Goal: Check status

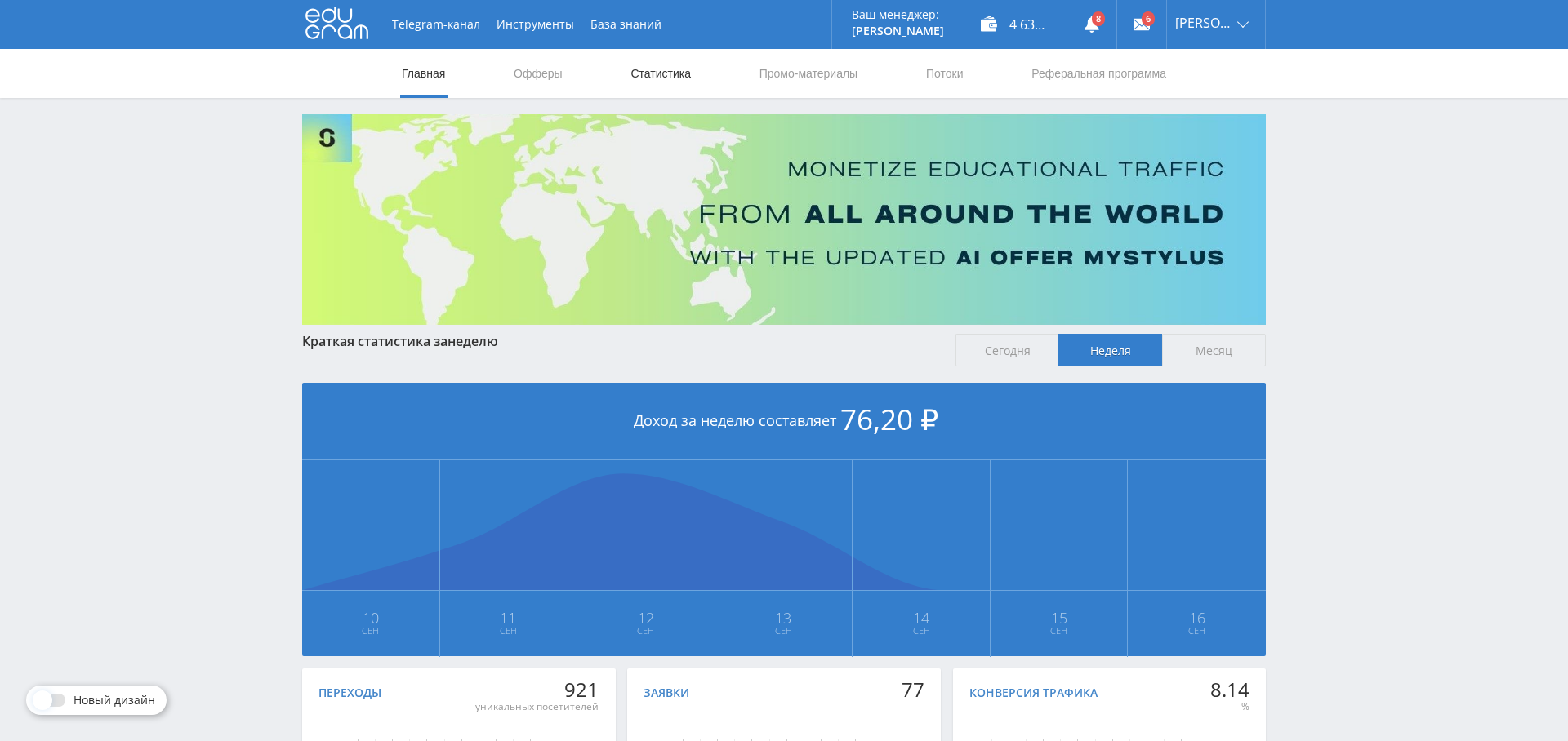
click at [684, 78] on link "Статистика" at bounding box center [660, 73] width 63 height 49
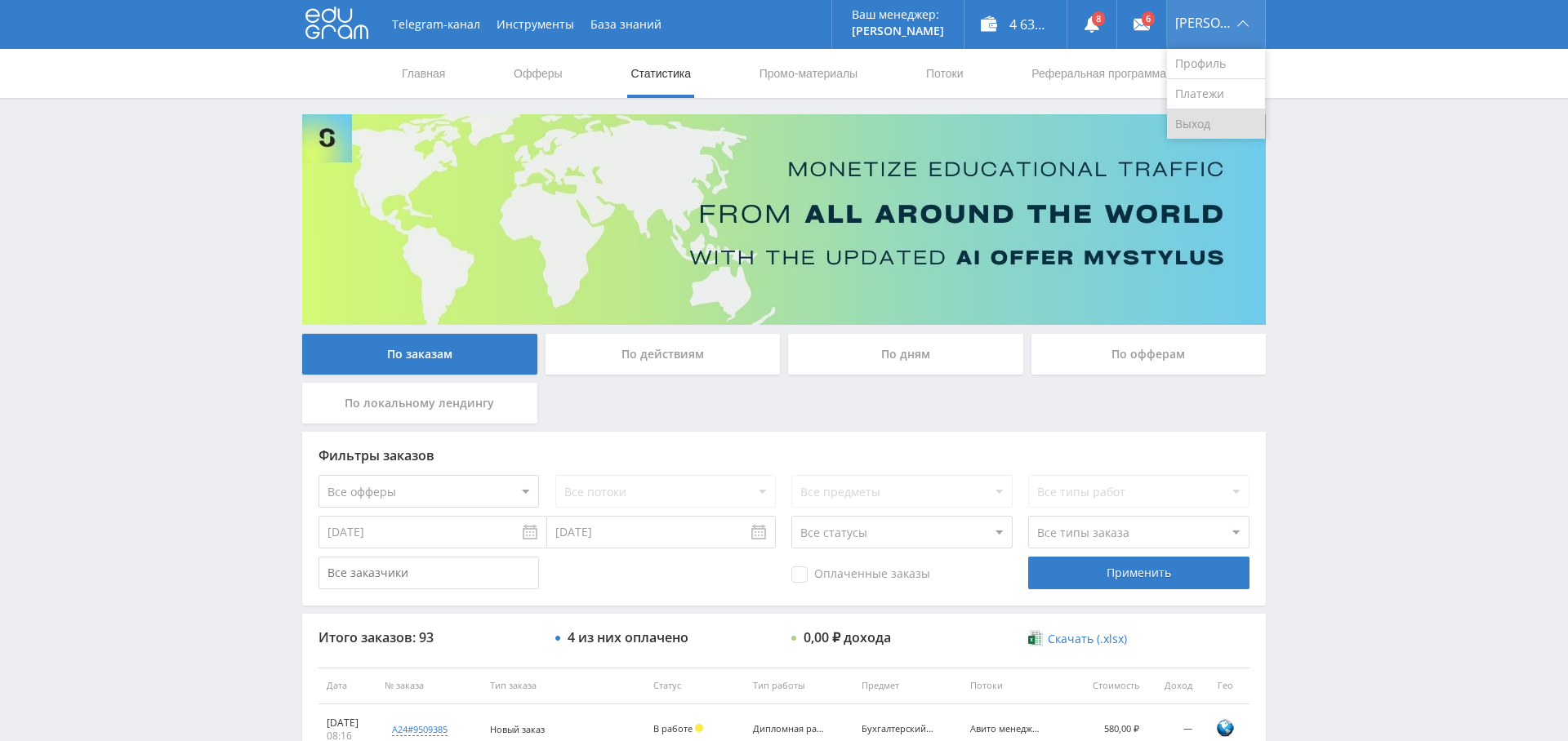
click at [1211, 126] on link "Выход" at bounding box center [1216, 124] width 98 height 30
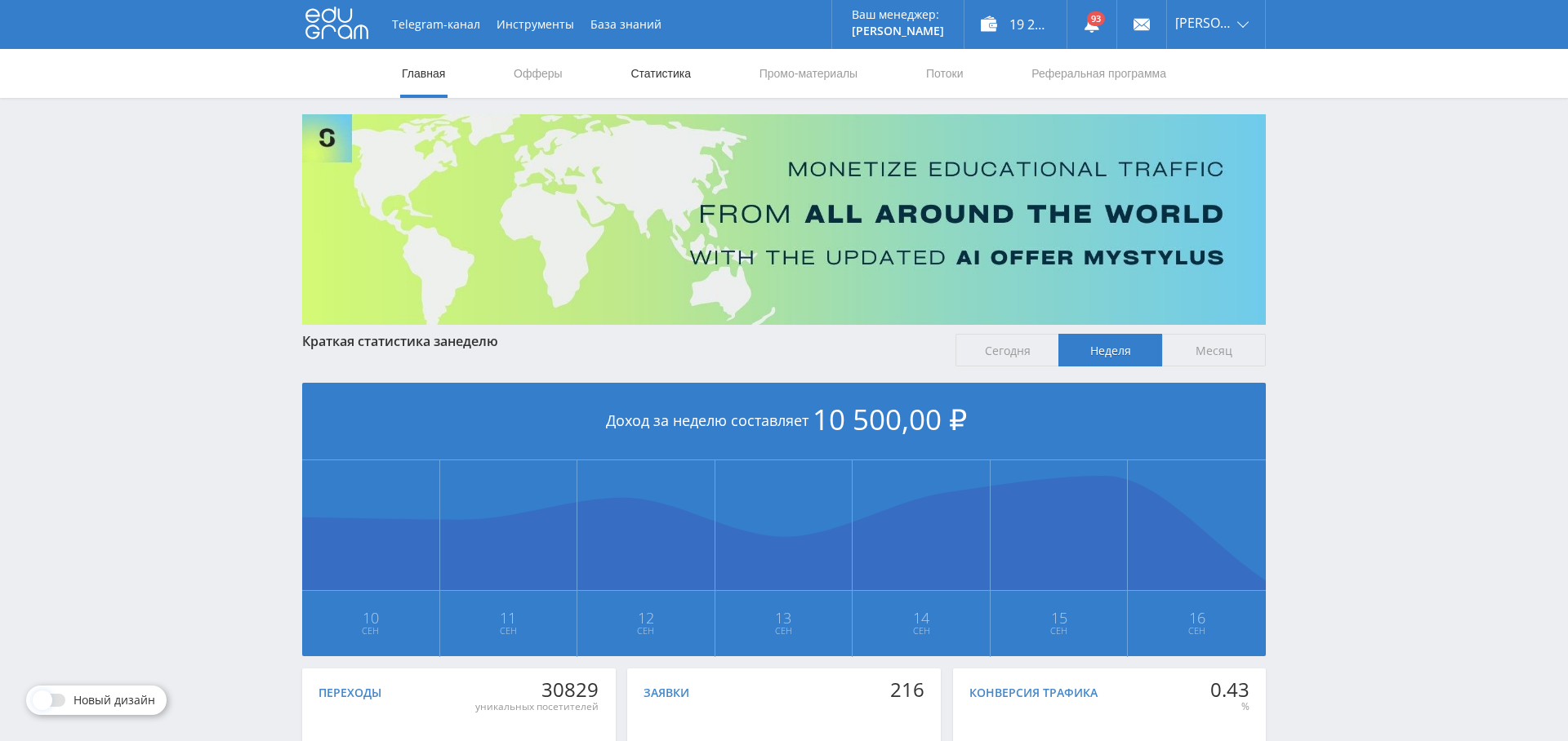
drag, startPoint x: 659, startPoint y: 75, endPoint x: 664, endPoint y: 95, distance: 20.6
click at [659, 75] on link "Статистика" at bounding box center [660, 73] width 63 height 49
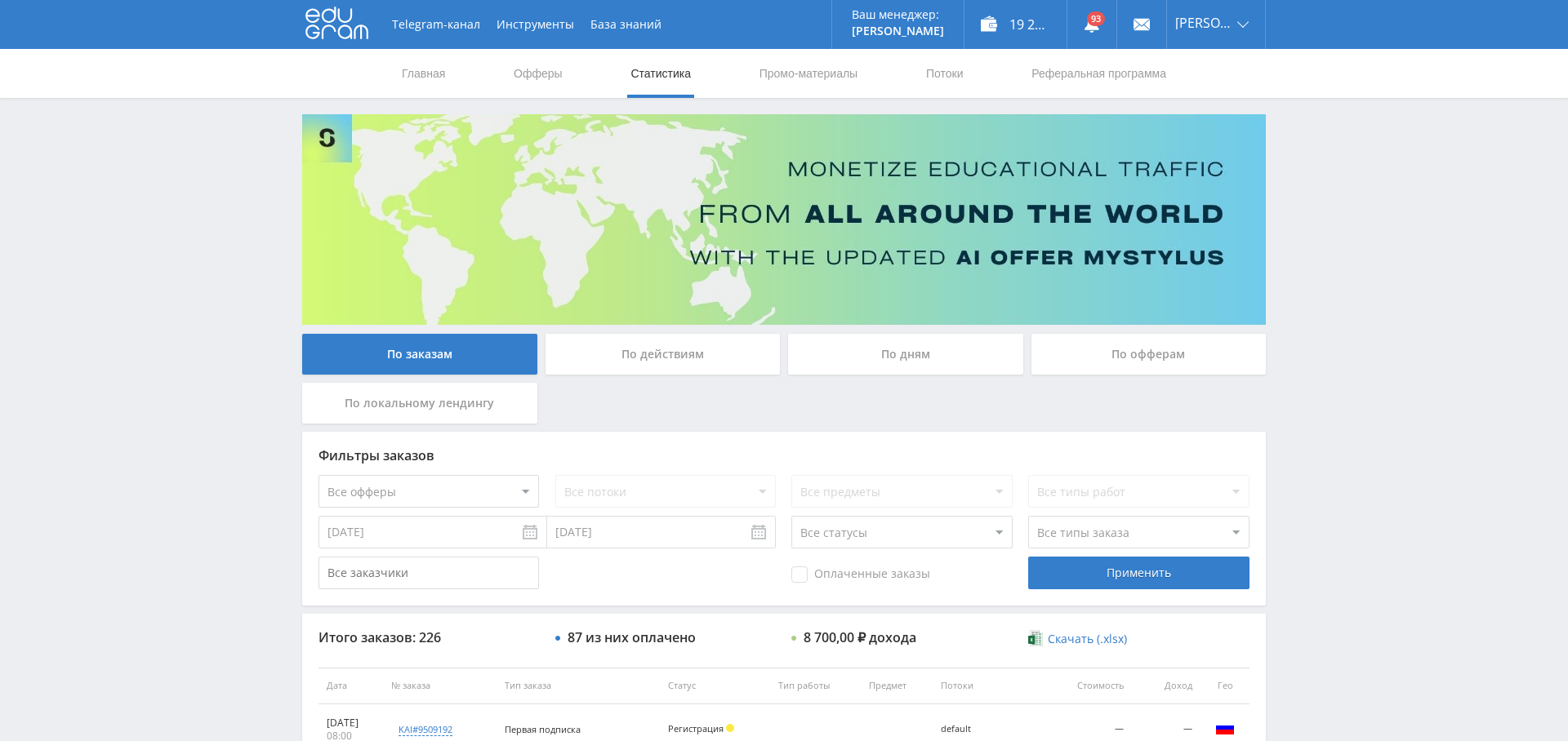
click at [937, 341] on div "По дням" at bounding box center [906, 354] width 236 height 41
click at [0, 0] on input "По дням" at bounding box center [0, 0] width 0 height 0
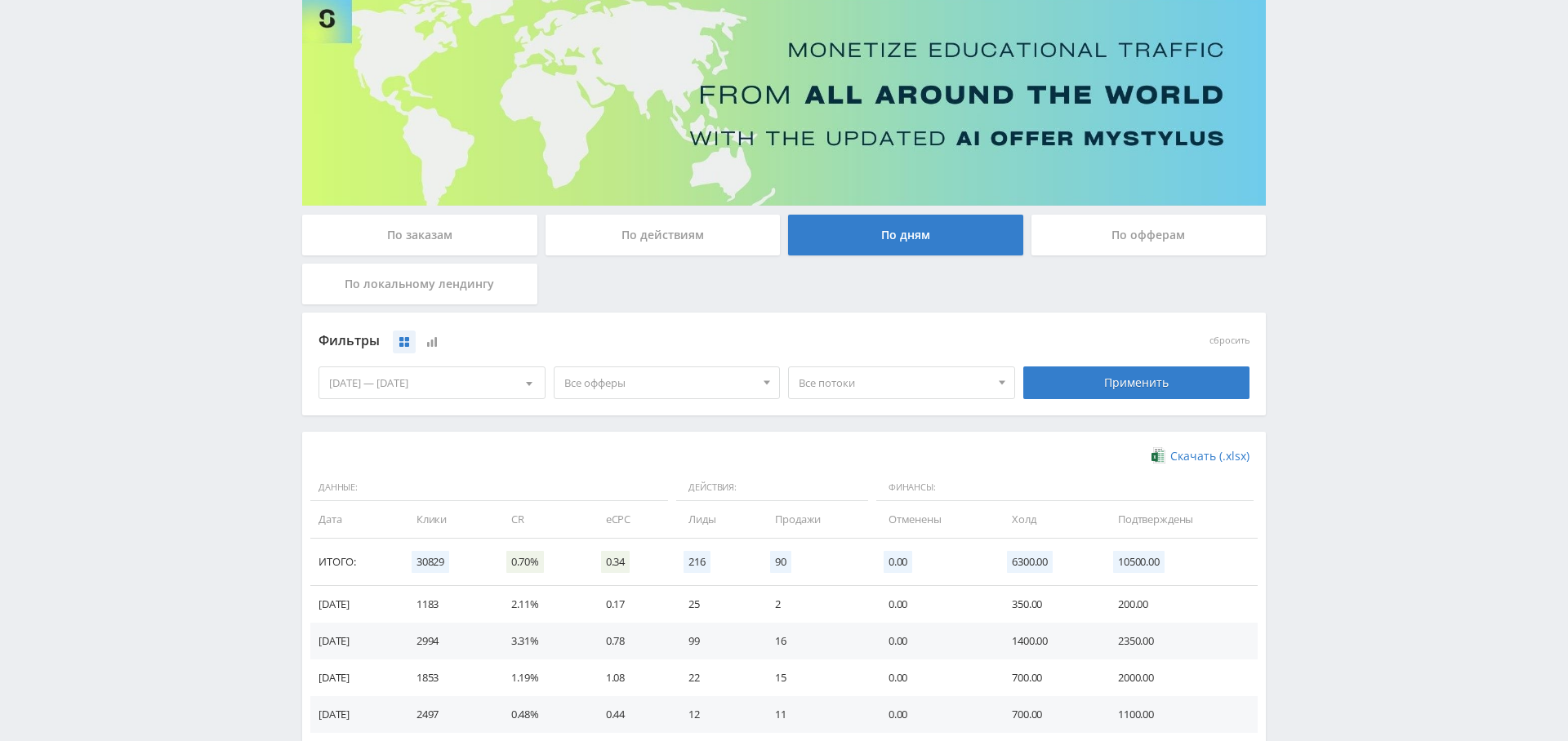
scroll to position [131, 0]
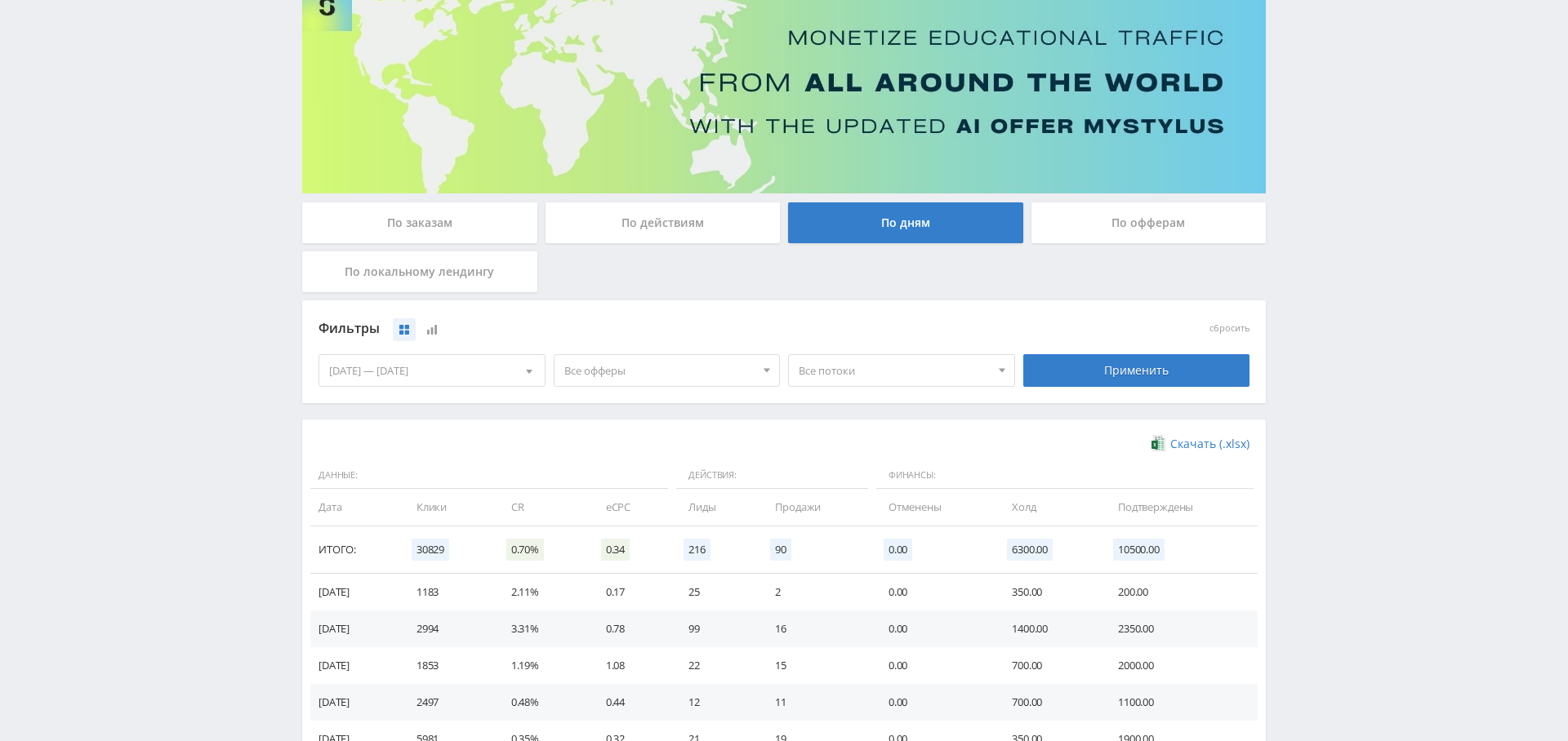
click at [617, 368] on span "Все офферы" at bounding box center [659, 370] width 191 height 31
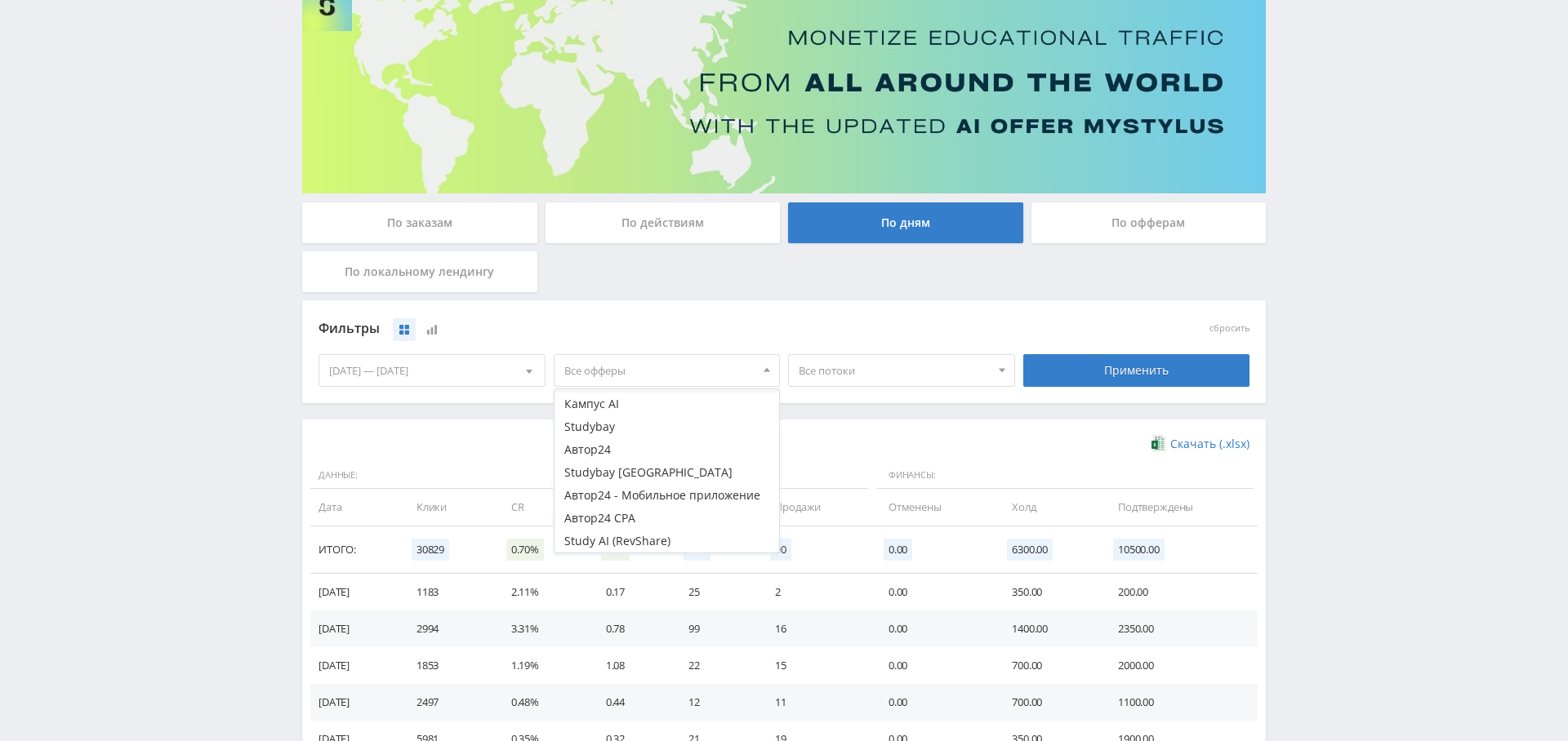
scroll to position [15, 0]
click at [652, 460] on button "Кампус AI" at bounding box center [667, 454] width 225 height 23
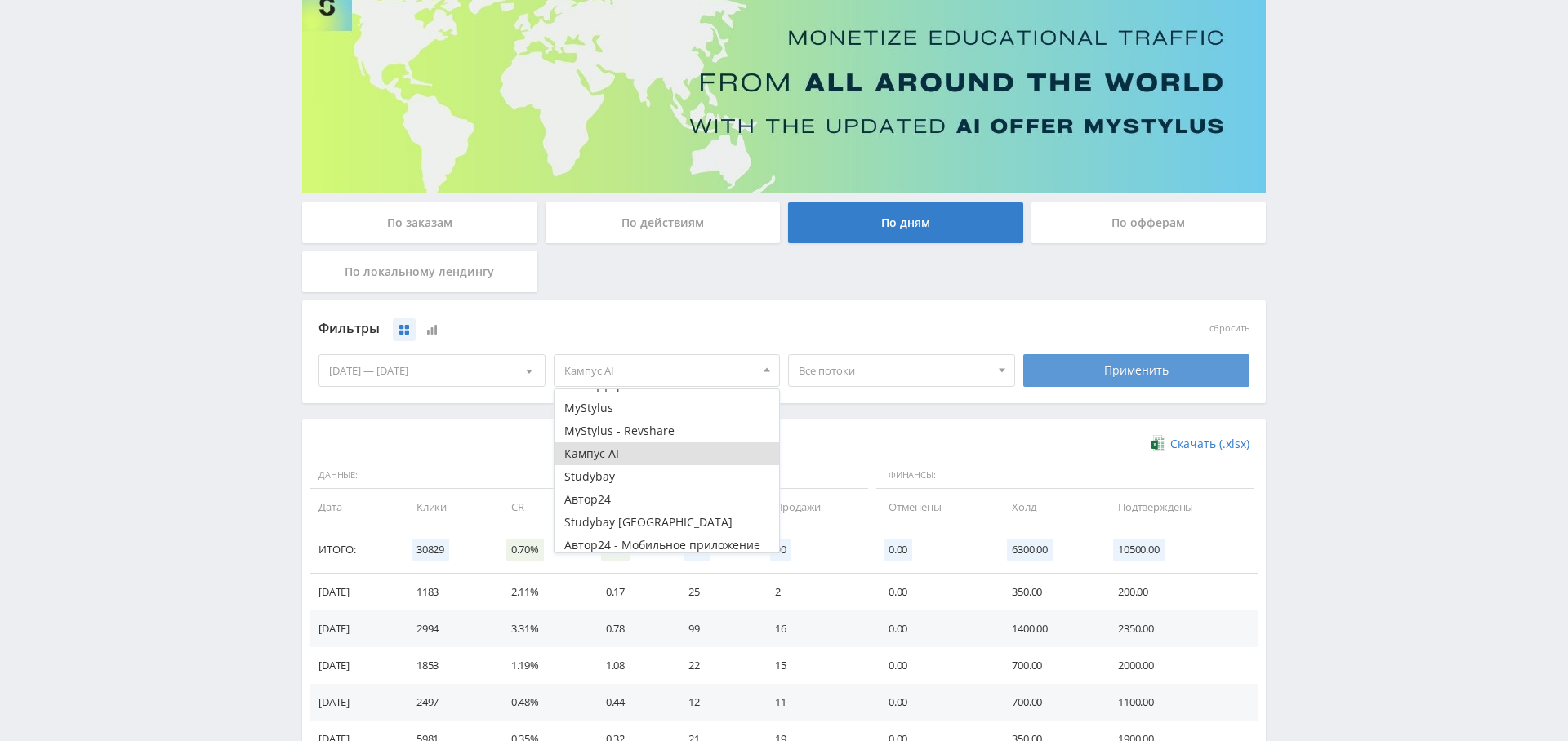
click at [1148, 373] on div "Применить" at bounding box center [1136, 370] width 227 height 33
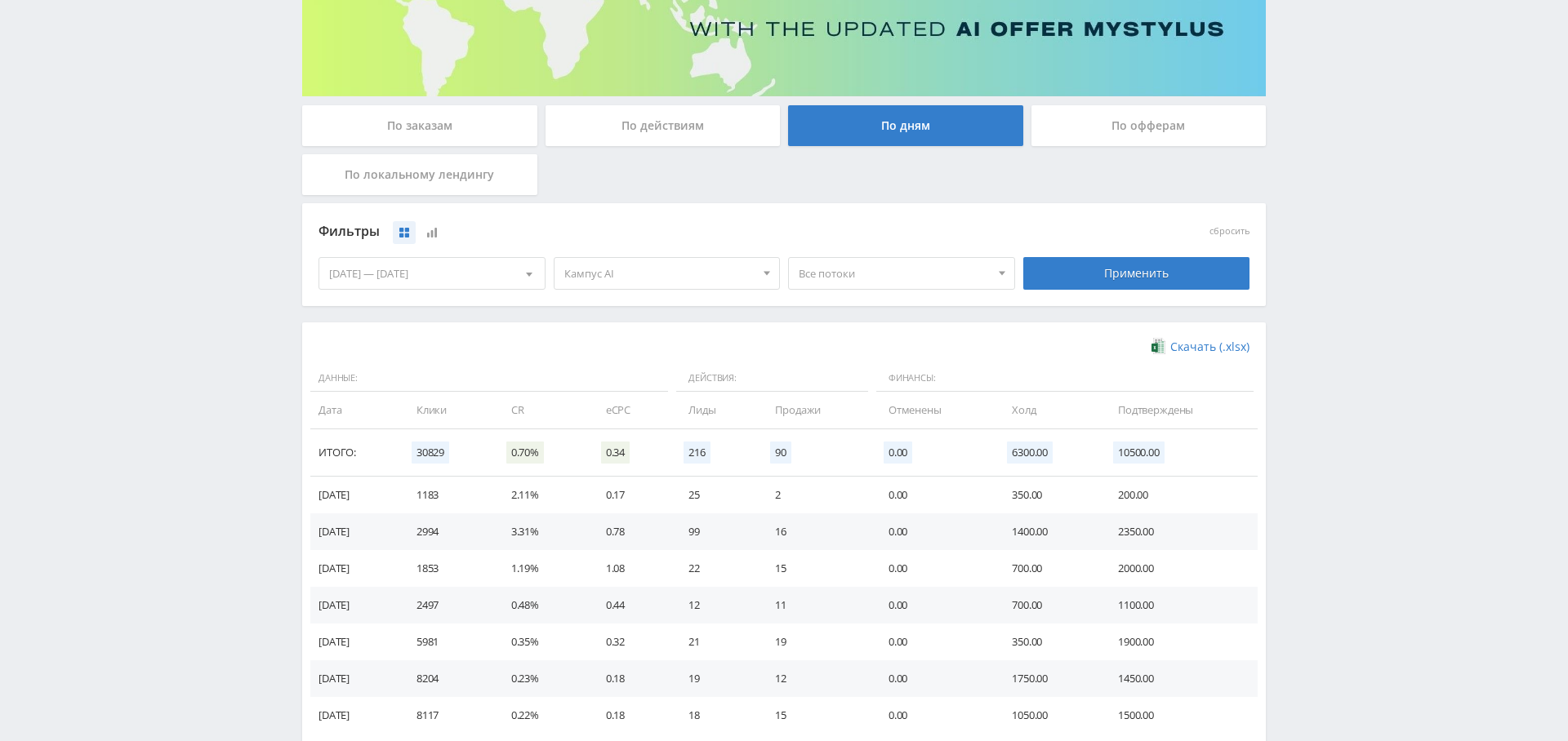
scroll to position [236, 0]
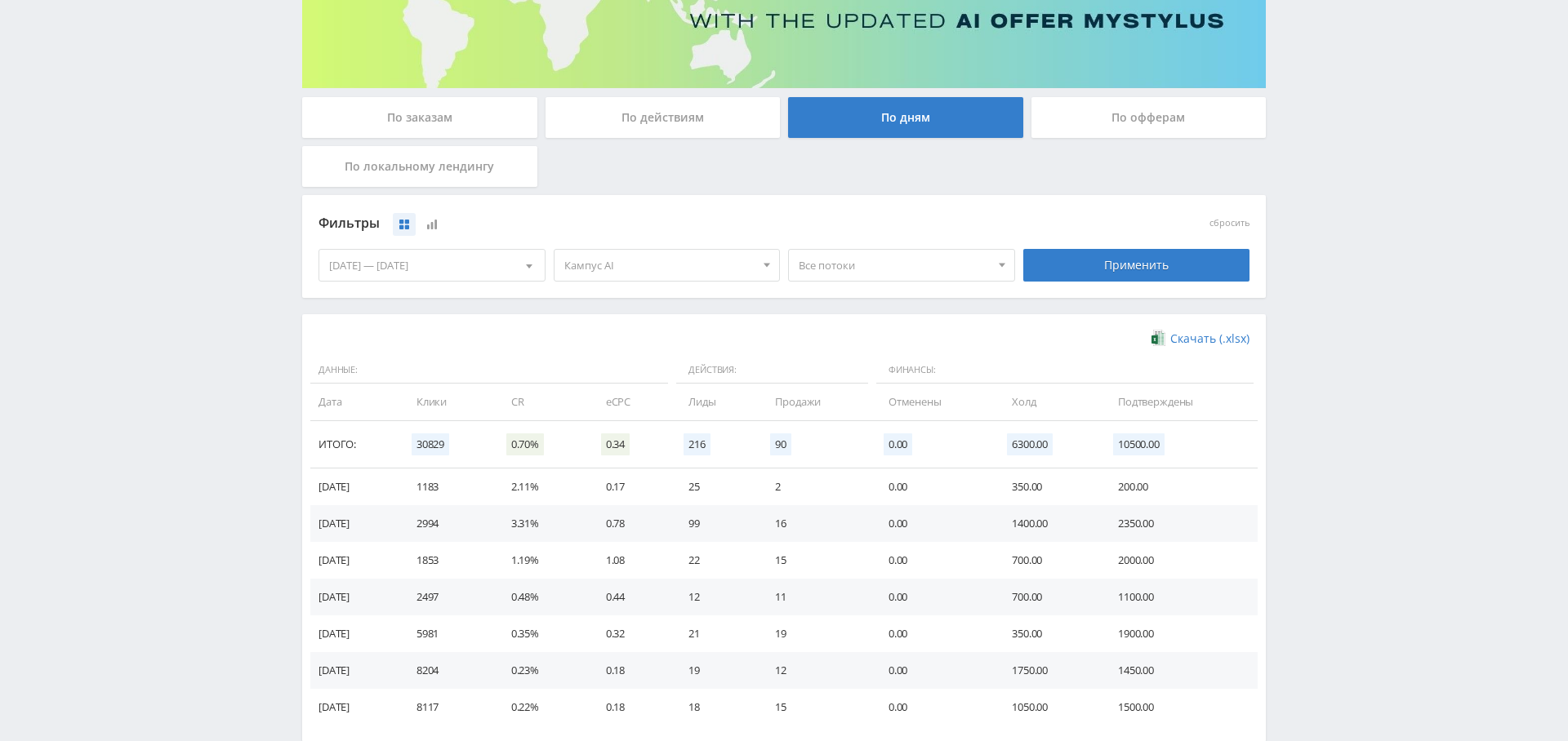
click at [915, 256] on span "Все потоки" at bounding box center [894, 265] width 191 height 31
click at [866, 342] on button "default" at bounding box center [901, 341] width 225 height 23
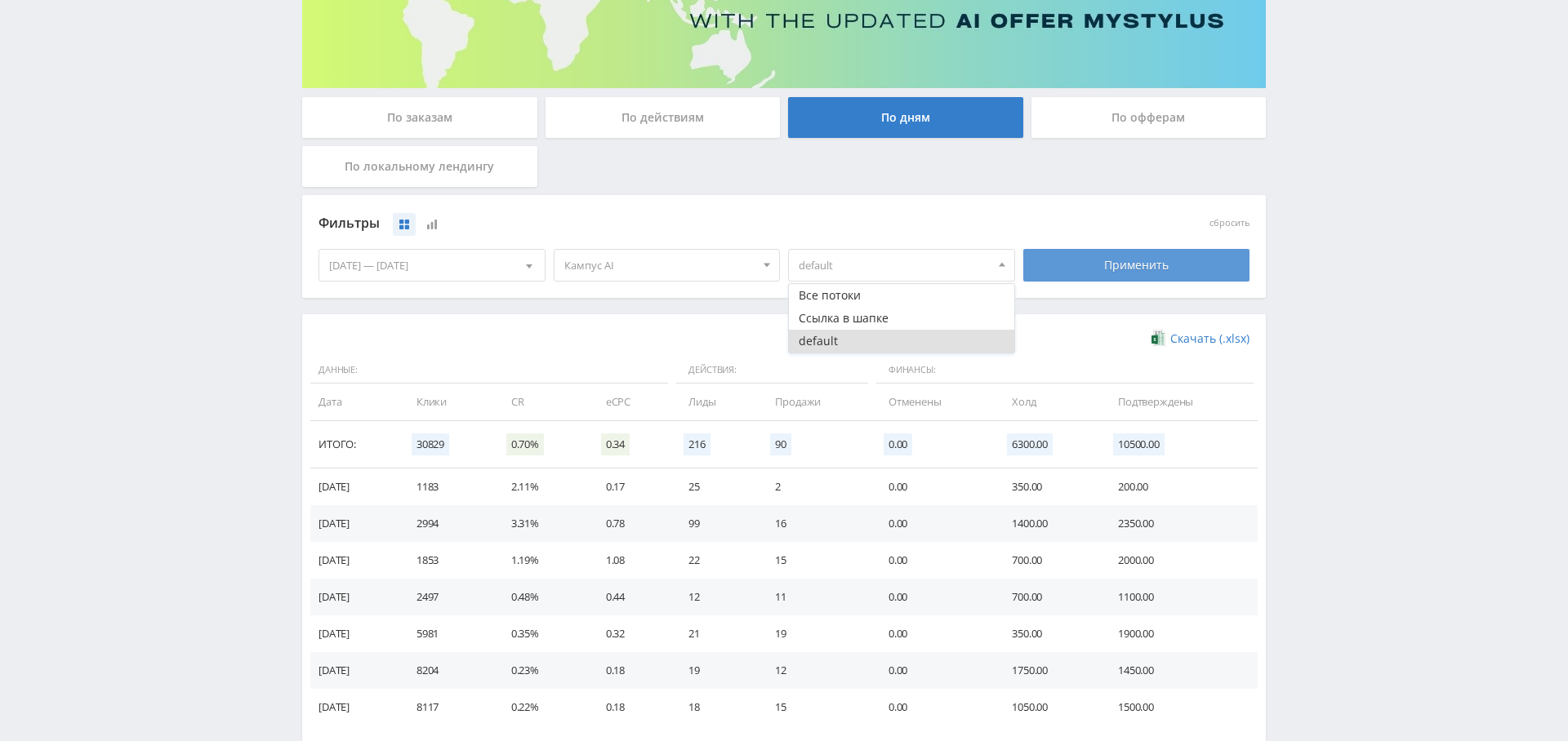
click at [1148, 255] on div "Применить" at bounding box center [1136, 265] width 227 height 33
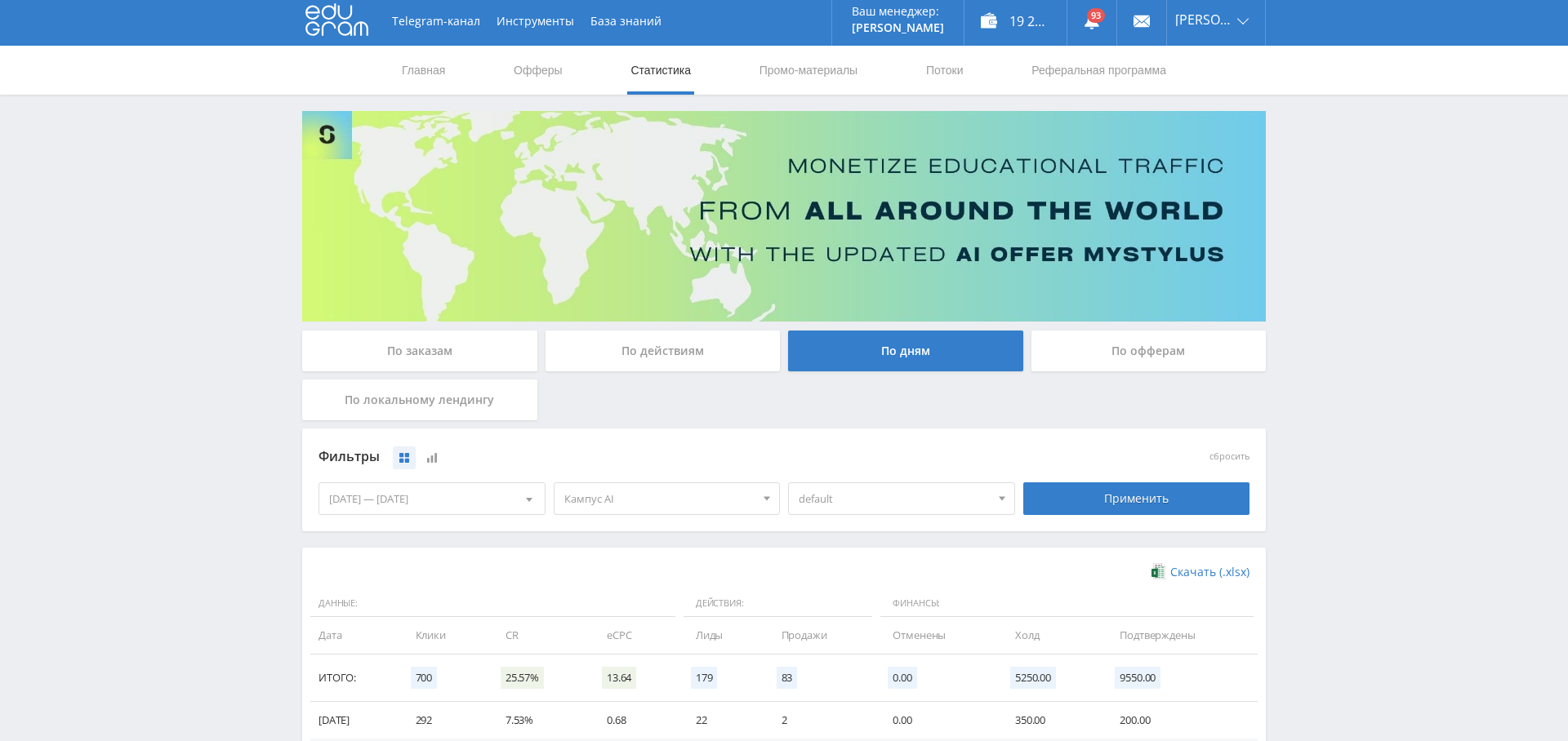
scroll to position [0, 0]
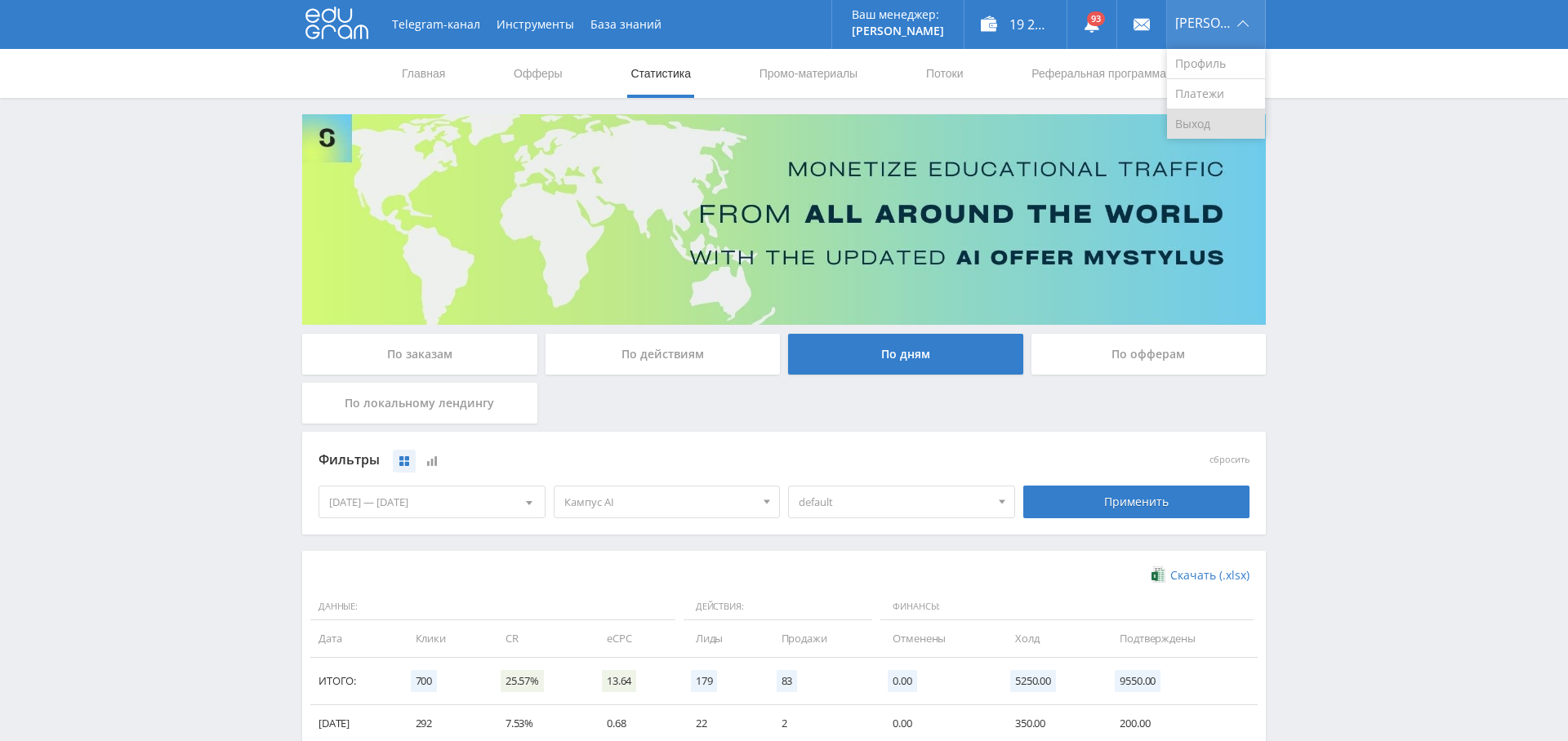
click at [1202, 121] on link "Выход" at bounding box center [1216, 124] width 98 height 30
